Goal: Check status: Check status

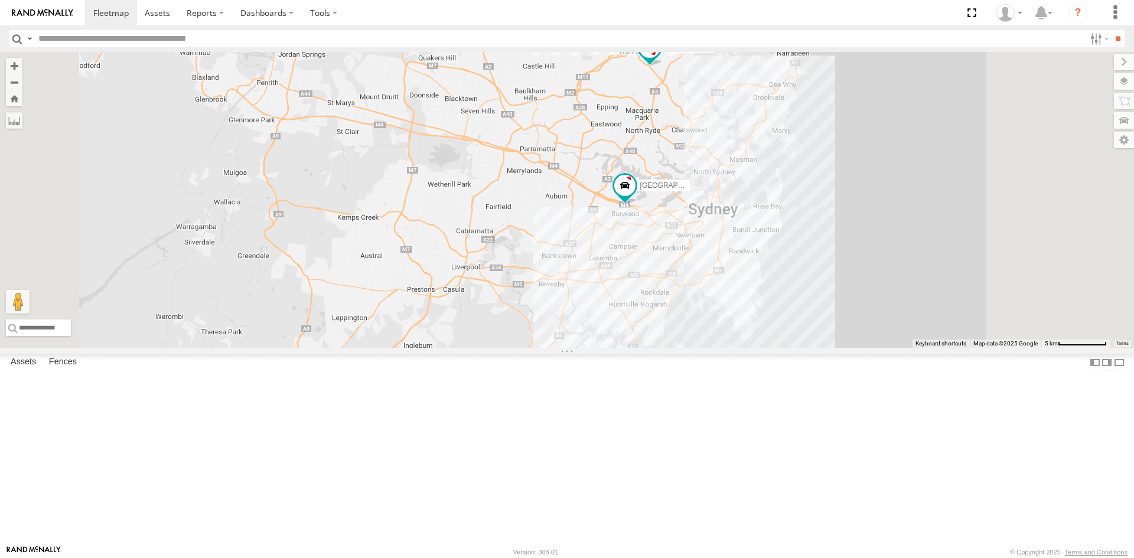
click at [661, 57] on span at bounding box center [649, 46] width 21 height 21
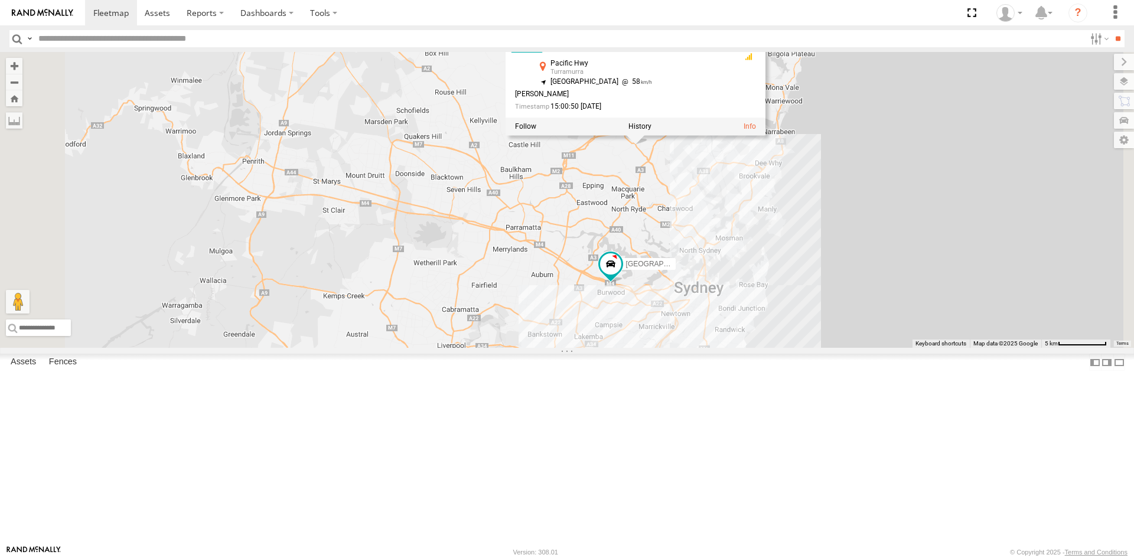
drag, startPoint x: 852, startPoint y: 219, endPoint x: 835, endPoint y: 319, distance: 101.8
click at [835, 319] on div "SA | S326COA | [PERSON_NAME] WA | 1HYI522 | [PERSON_NAME][GEOGRAPHIC_DATA] | 77…" at bounding box center [567, 200] width 1134 height 296
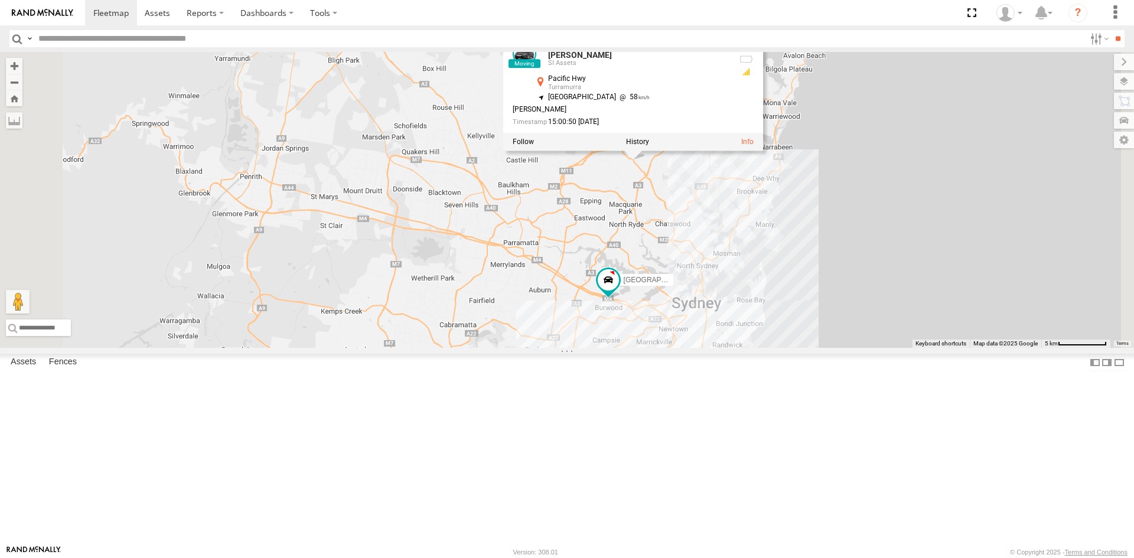
click at [844, 271] on div "SA | S326COA | [PERSON_NAME] WA | 1HYI522 | [PERSON_NAME][GEOGRAPHIC_DATA] | 77…" at bounding box center [567, 200] width 1134 height 296
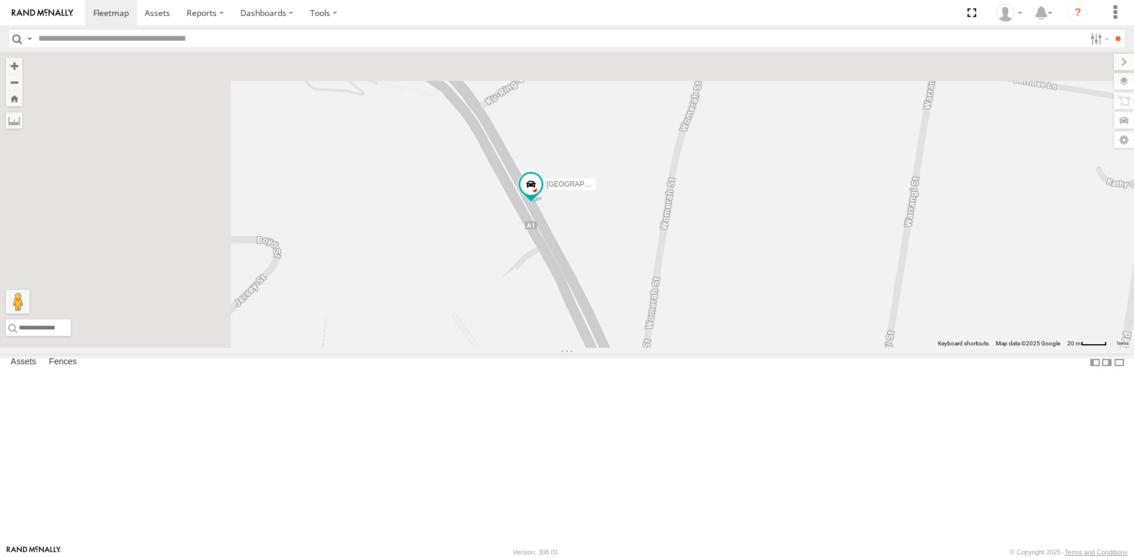
drag, startPoint x: 777, startPoint y: 148, endPoint x: 865, endPoint y: 424, distance: 290.2
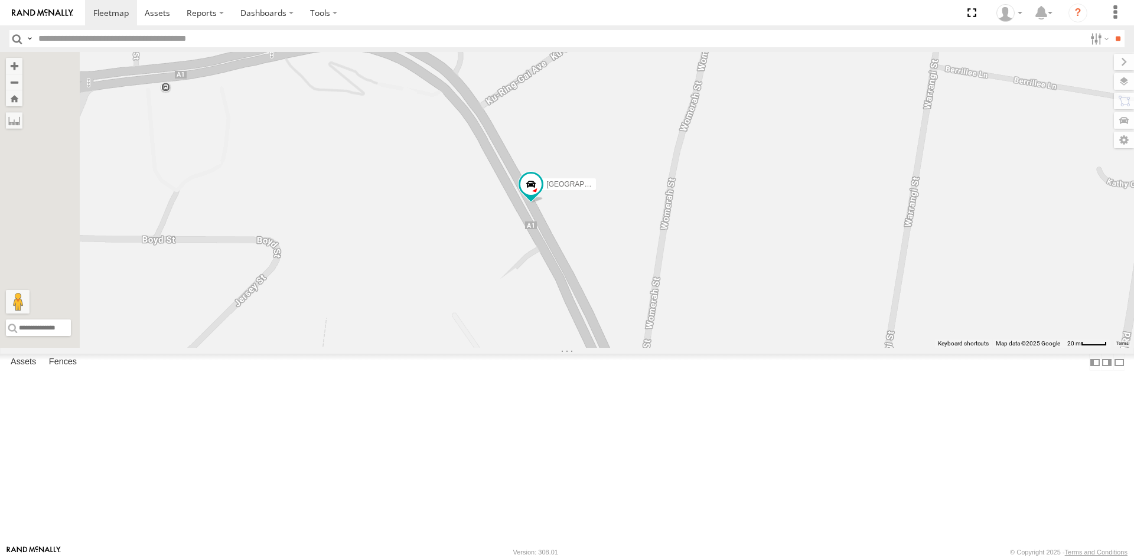
click at [865, 348] on div "SA | S326COA | [PERSON_NAME] WA | 1HYI522 | [PERSON_NAME][GEOGRAPHIC_DATA] | 77…" at bounding box center [567, 200] width 1134 height 296
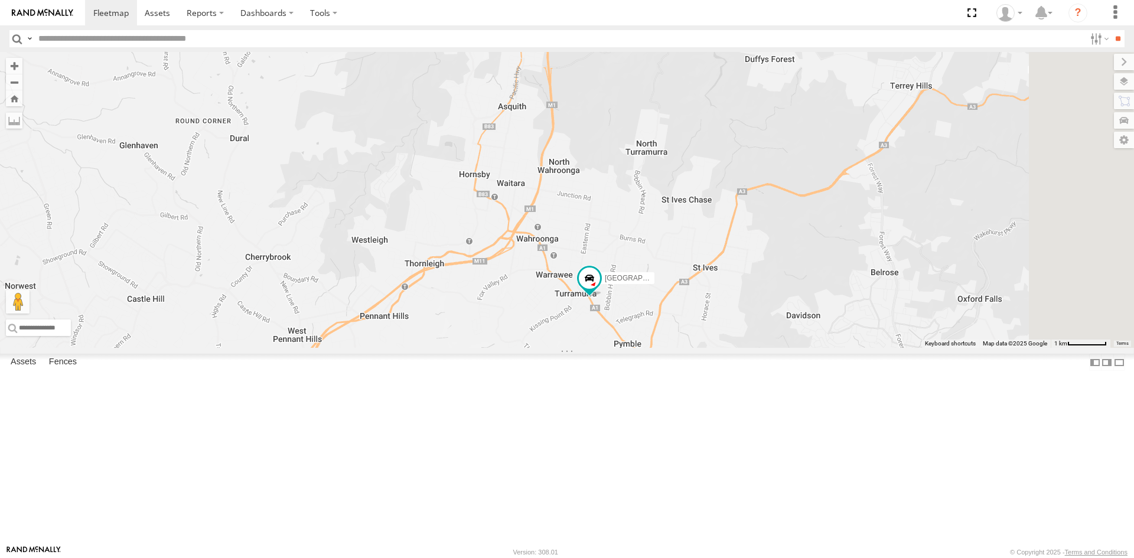
drag, startPoint x: 623, startPoint y: 335, endPoint x: 483, endPoint y: 164, distance: 220.8
click at [483, 164] on div "SA | S326COA | [PERSON_NAME] WA | 1HYI522 | [PERSON_NAME][GEOGRAPHIC_DATA] | 77…" at bounding box center [567, 200] width 1134 height 296
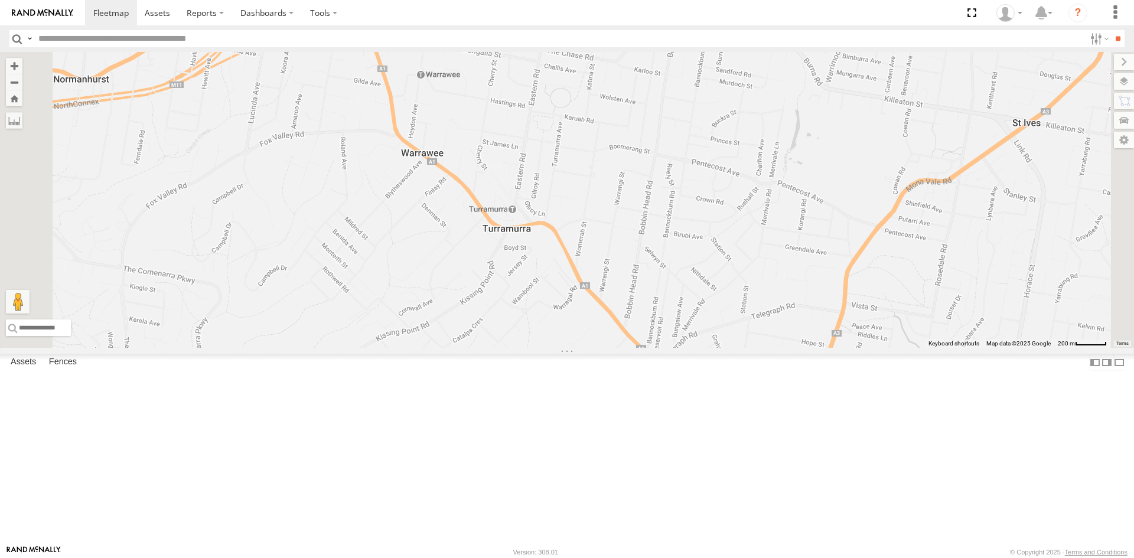
drag, startPoint x: 778, startPoint y: 193, endPoint x: 729, endPoint y: 278, distance: 98.2
click at [729, 278] on div "SA | S326COA | [PERSON_NAME] WA | 1HYI522 | [PERSON_NAME][GEOGRAPHIC_DATA] | 77…" at bounding box center [567, 200] width 1134 height 296
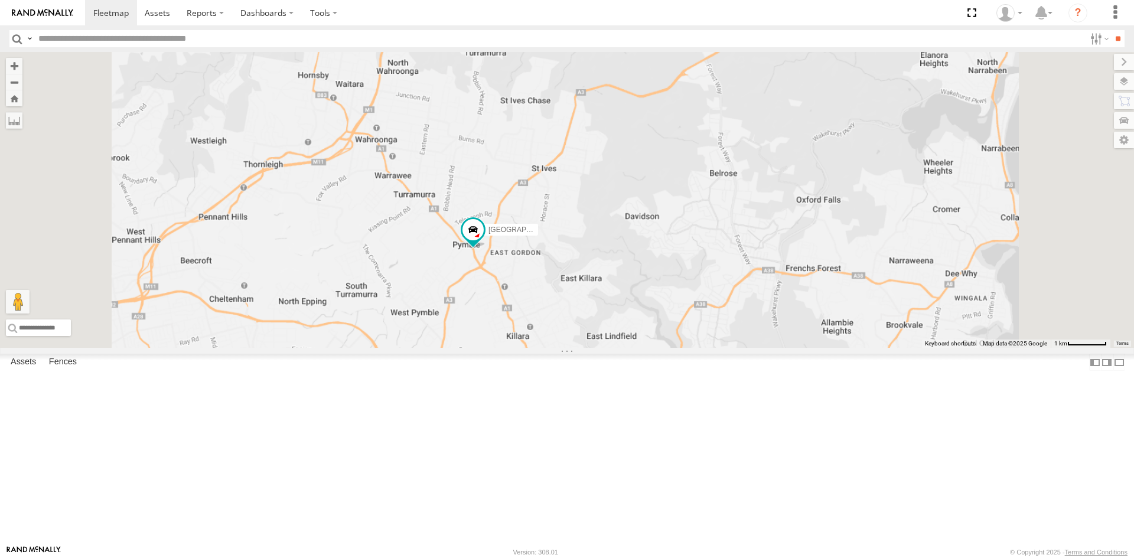
drag, startPoint x: 565, startPoint y: 168, endPoint x: 566, endPoint y: 221, distance: 53.2
click at [566, 221] on div "SA | S326COA | [PERSON_NAME] WA | 1HYI522 | [PERSON_NAME][GEOGRAPHIC_DATA] | 77…" at bounding box center [567, 200] width 1134 height 296
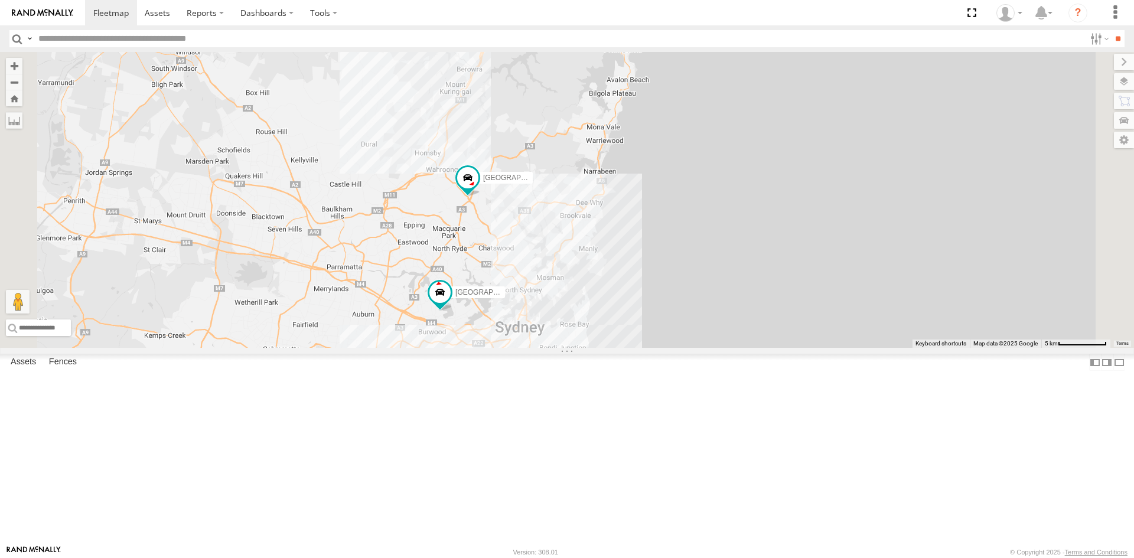
drag, startPoint x: 677, startPoint y: 447, endPoint x: 688, endPoint y: 382, distance: 65.9
click at [688, 348] on div "SA | S326COA | [PERSON_NAME] WA | 1HYI522 | [PERSON_NAME][GEOGRAPHIC_DATA] | 77…" at bounding box center [567, 200] width 1134 height 296
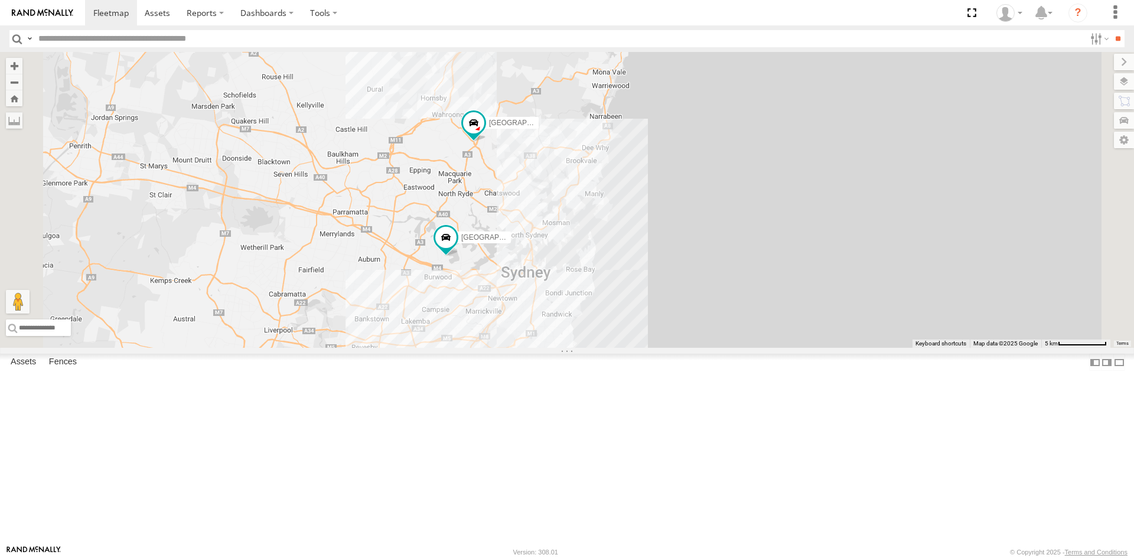
drag, startPoint x: 780, startPoint y: 385, endPoint x: 785, endPoint y: 357, distance: 28.3
click at [785, 348] on div "SA | S326COA | [PERSON_NAME] WA | 1HYI522 | [PERSON_NAME][GEOGRAPHIC_DATA] | 77…" at bounding box center [567, 200] width 1134 height 296
